Goal: Information Seeking & Learning: Find specific fact

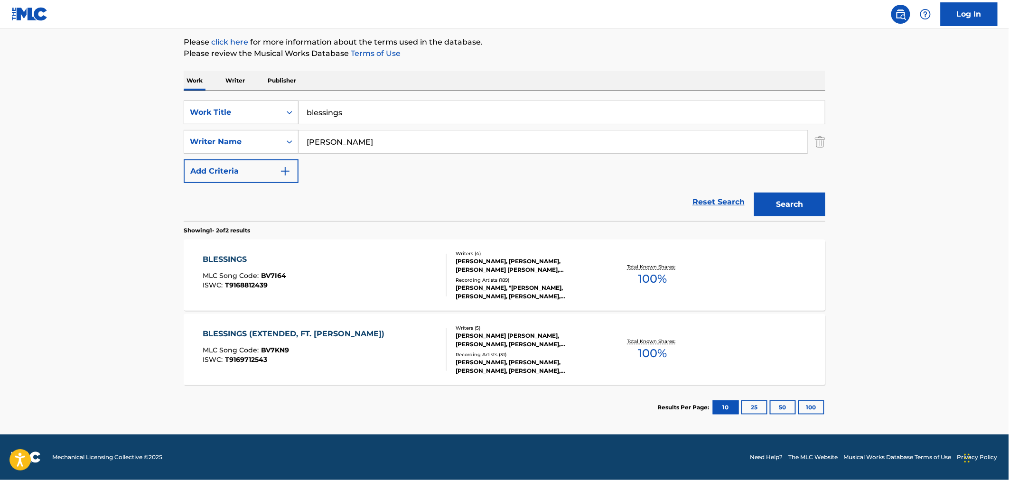
click at [241, 111] on div "Work Title" at bounding box center [232, 112] width 85 height 11
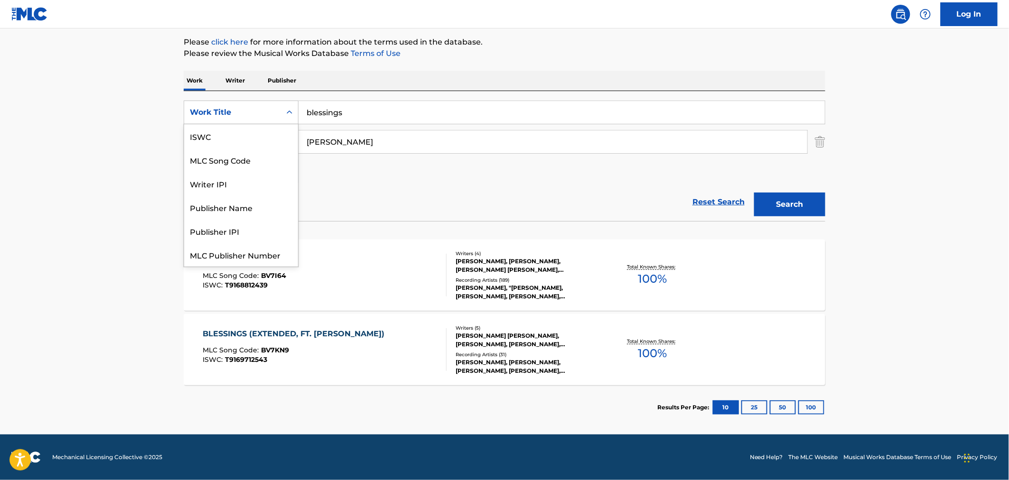
scroll to position [24, 0]
click at [241, 143] on div "MLC Song Code" at bounding box center [241, 136] width 114 height 24
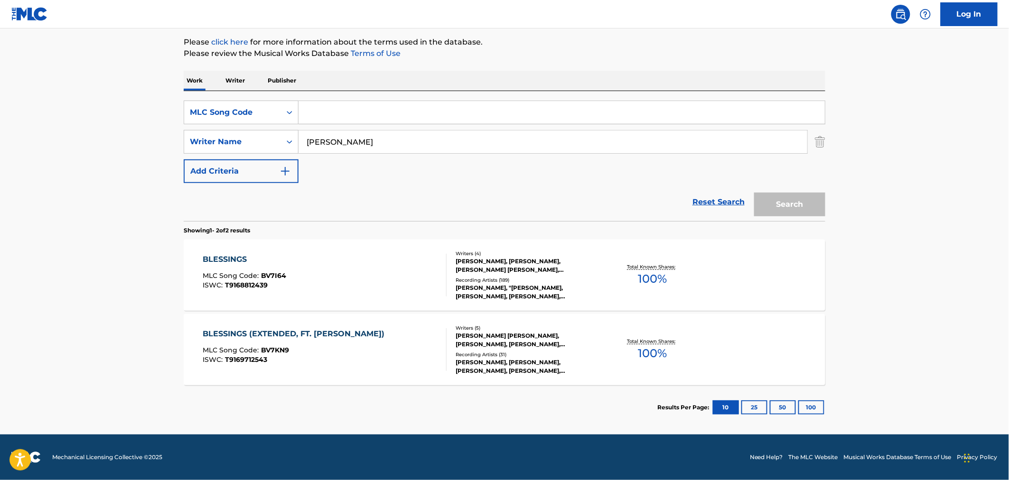
click at [356, 111] on input "Search Form" at bounding box center [562, 112] width 526 height 23
paste input "X8298U"
type input "X8298U"
drag, startPoint x: 219, startPoint y: 116, endPoint x: 165, endPoint y: 112, distance: 53.8
click at [169, 113] on main "The MLC Public Work Search The accuracy and completeness of The MLC's data is d…" at bounding box center [504, 176] width 1009 height 517
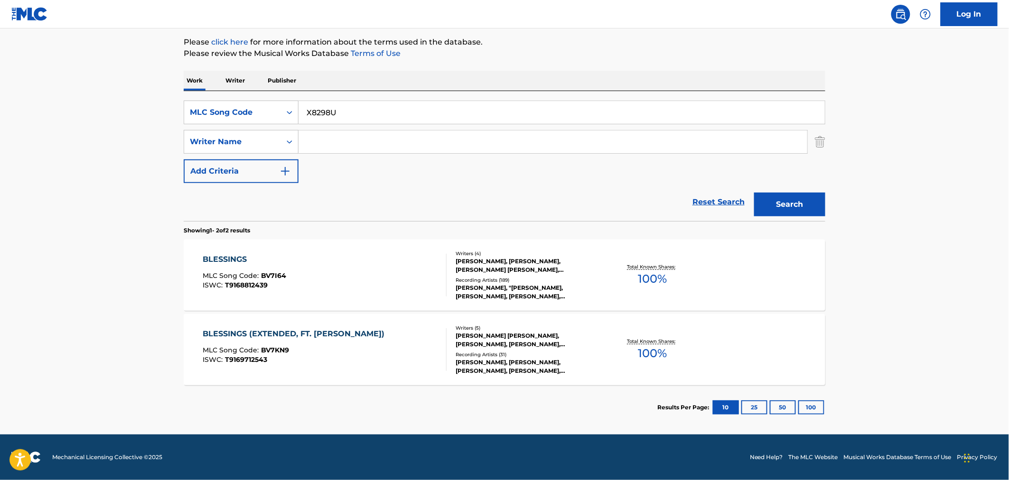
click at [823, 197] on button "Search" at bounding box center [789, 205] width 71 height 24
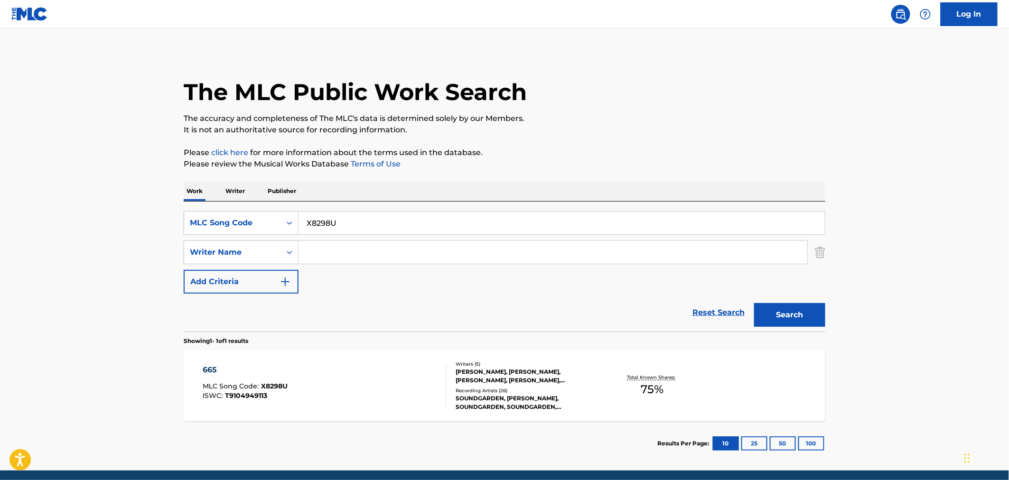
click at [337, 369] on div "665 MLC Song Code : X8298U ISWC : T9104949113" at bounding box center [325, 385] width 244 height 43
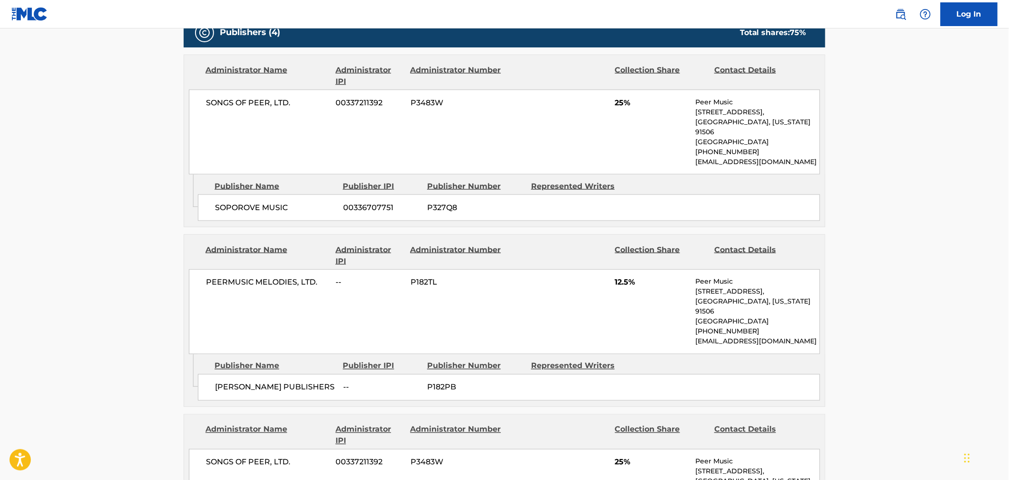
scroll to position [263, 0]
